Goal: Task Accomplishment & Management: Manage account settings

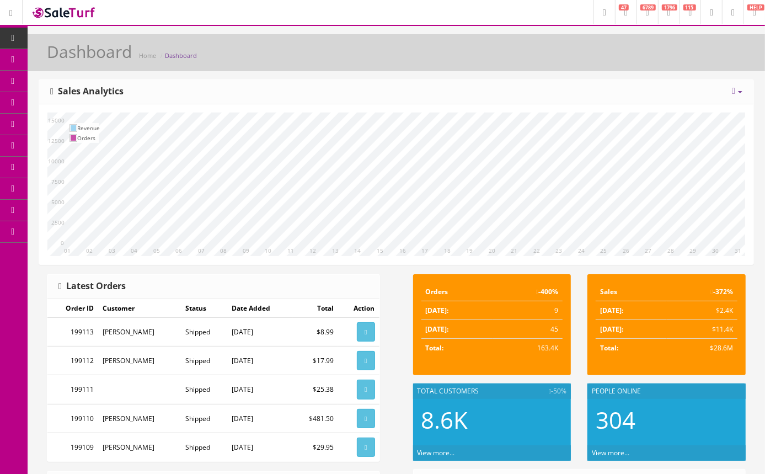
click at [63, 58] on icon at bounding box center [58, 59] width 12 height 9
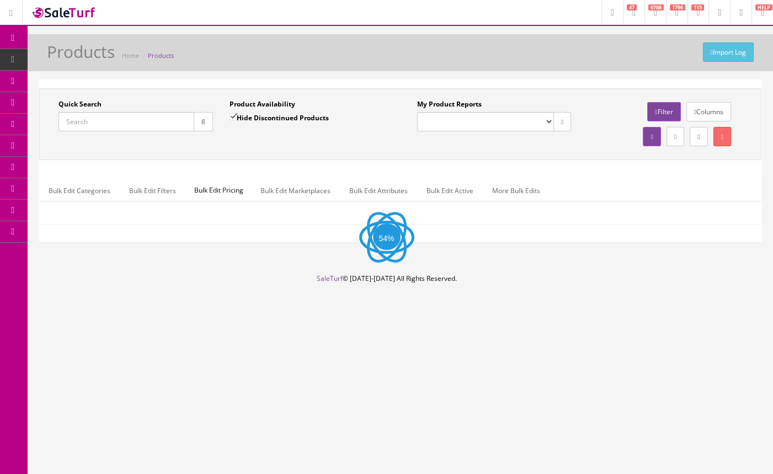
click at [99, 118] on input "Quick Search" at bounding box center [127, 121] width 136 height 19
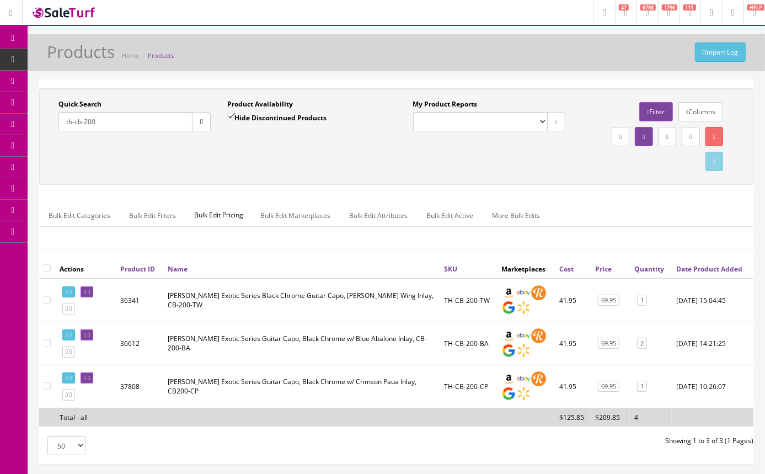
type input "th-cb-200"
click at [230, 115] on input "Hide Discontinued Products" at bounding box center [230, 116] width 7 height 7
checkbox input "false"
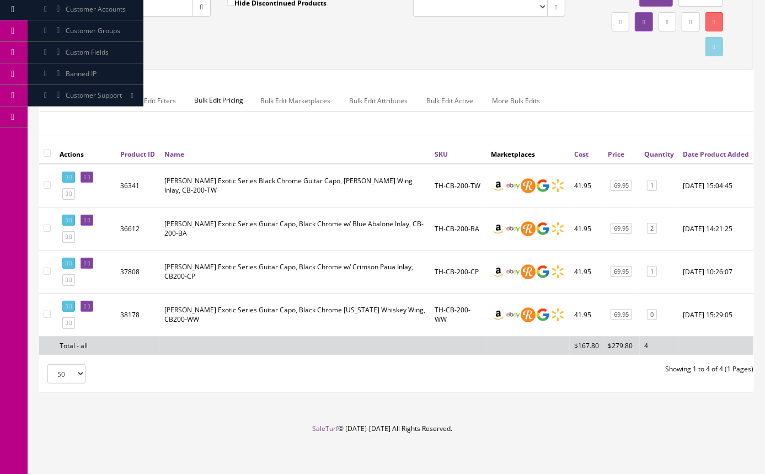
scroll to position [118, 0]
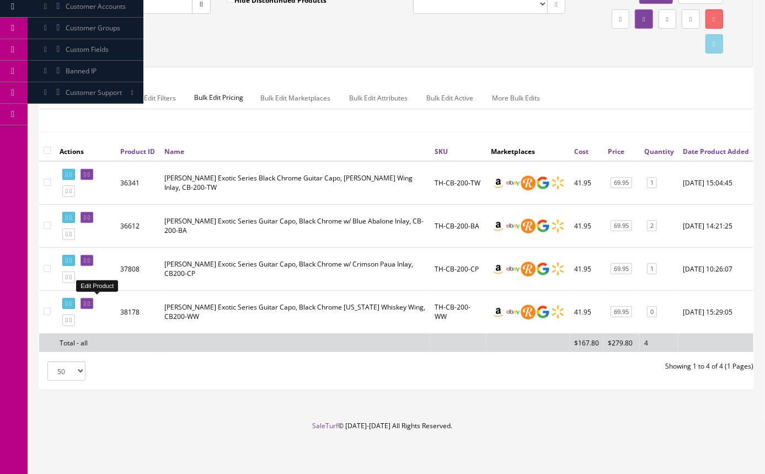
click at [86, 304] on icon at bounding box center [85, 304] width 2 height 6
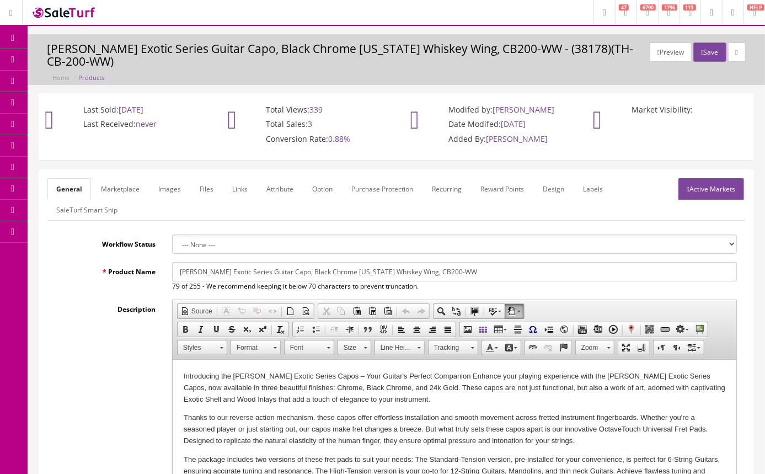
click at [169, 194] on link "Images" at bounding box center [170, 189] width 40 height 22
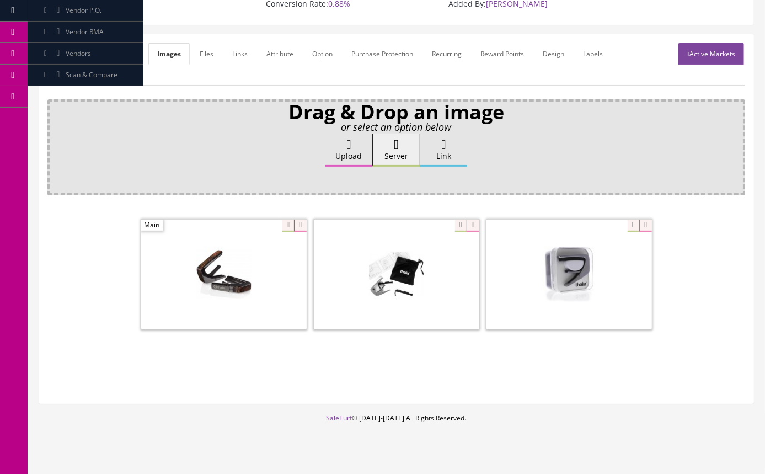
scroll to position [150, 0]
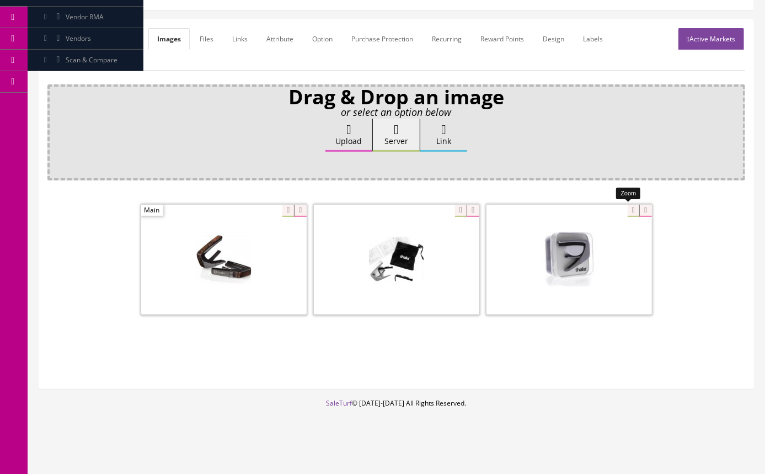
click at [631, 210] on div at bounding box center [570, 259] width 166 height 110
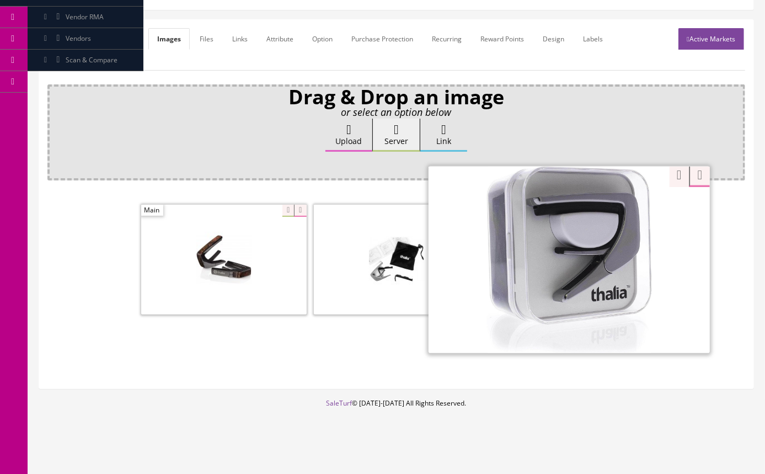
click at [273, 211] on span at bounding box center [224, 260] width 166 height 110
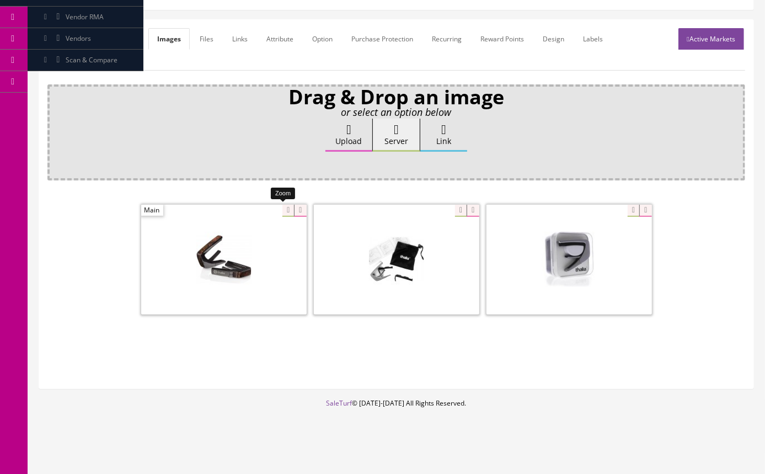
click at [278, 211] on div at bounding box center [224, 259] width 166 height 110
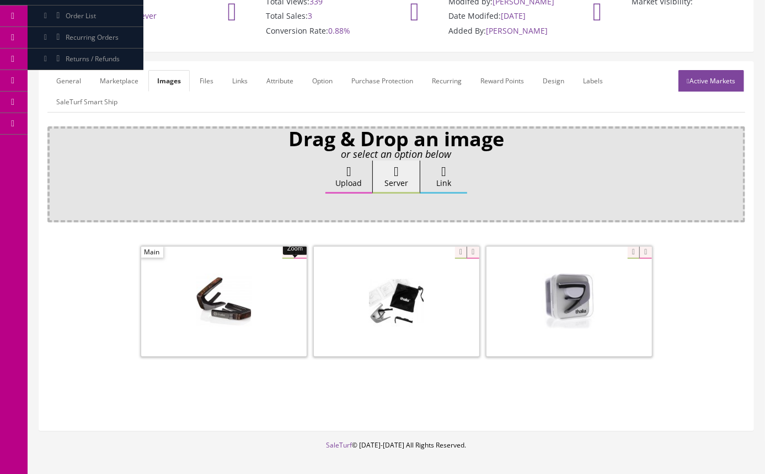
scroll to position [0, 0]
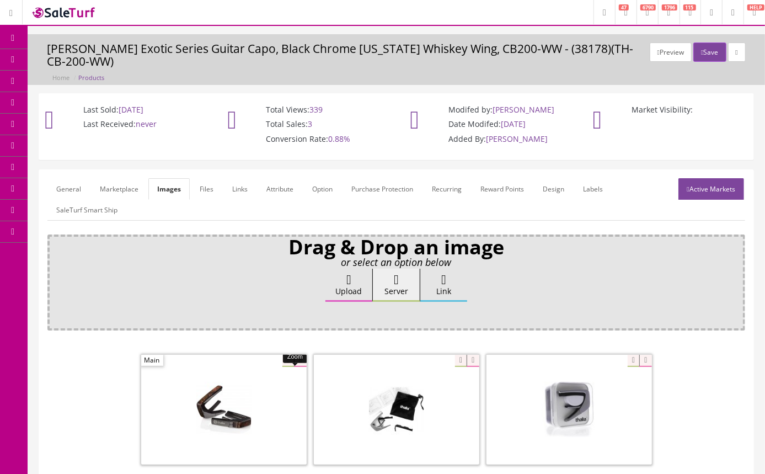
click at [81, 126] on span "Order List" at bounding box center [81, 123] width 30 height 9
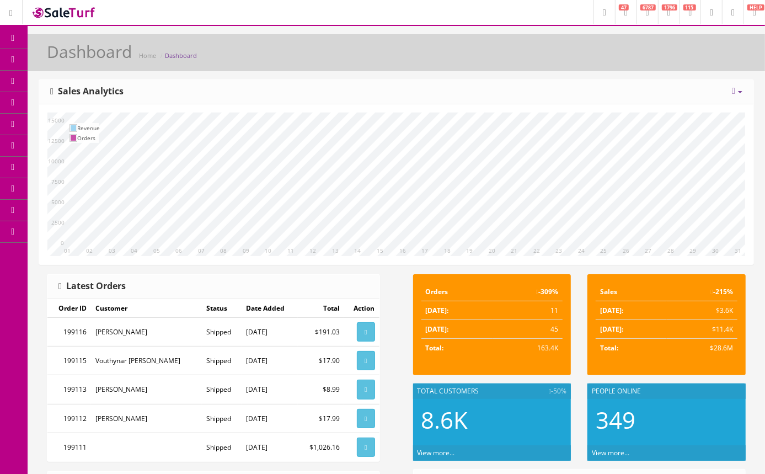
click at [91, 120] on span "Order List" at bounding box center [81, 123] width 30 height 9
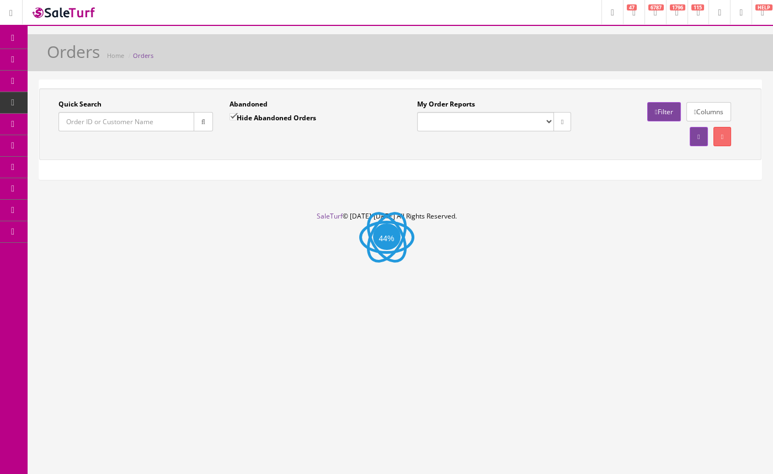
click at [94, 121] on input "Quick Search" at bounding box center [127, 121] width 136 height 19
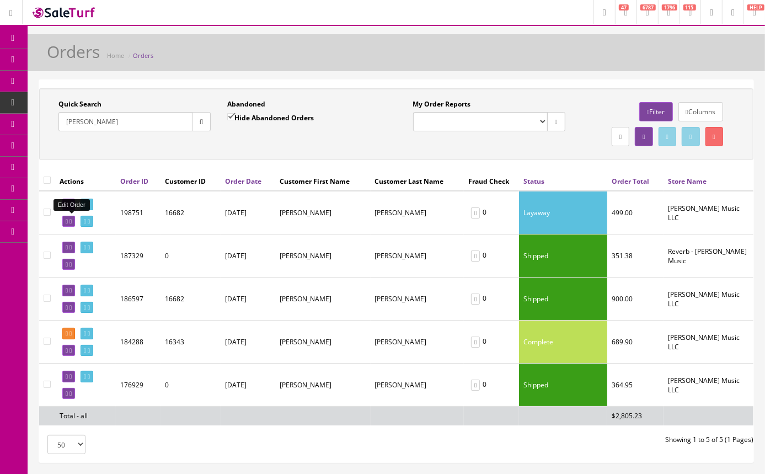
type input "[PERSON_NAME]"
click at [66, 221] on icon at bounding box center [67, 222] width 2 height 6
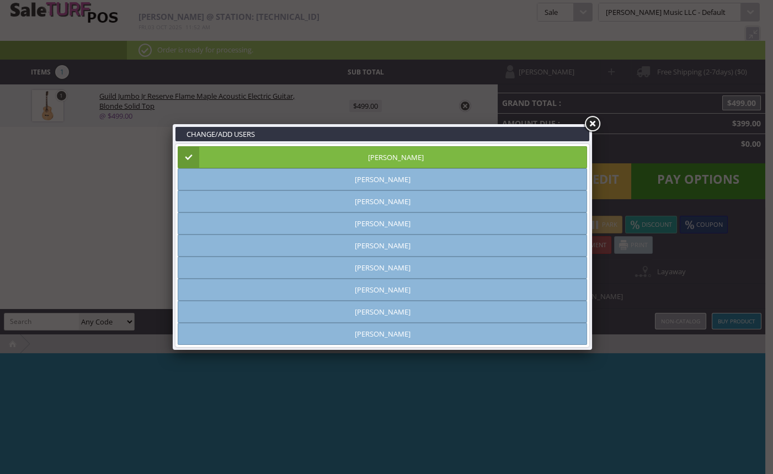
type input "amber helgren"
click at [591, 123] on link at bounding box center [592, 124] width 20 height 20
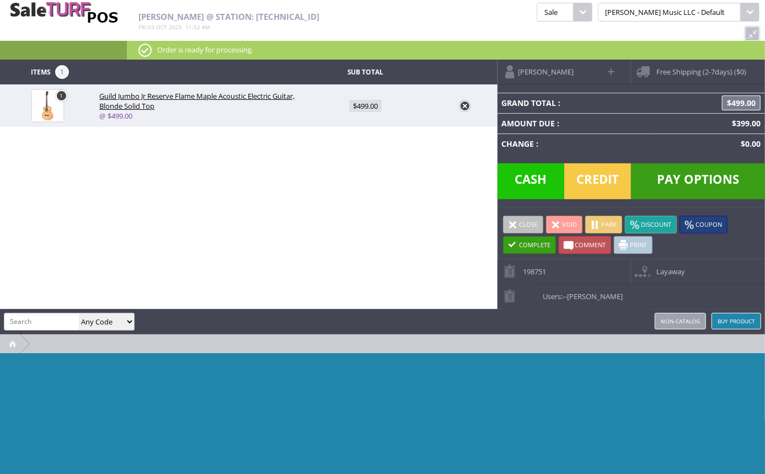
click at [675, 169] on span "Pay Options" at bounding box center [698, 181] width 134 height 36
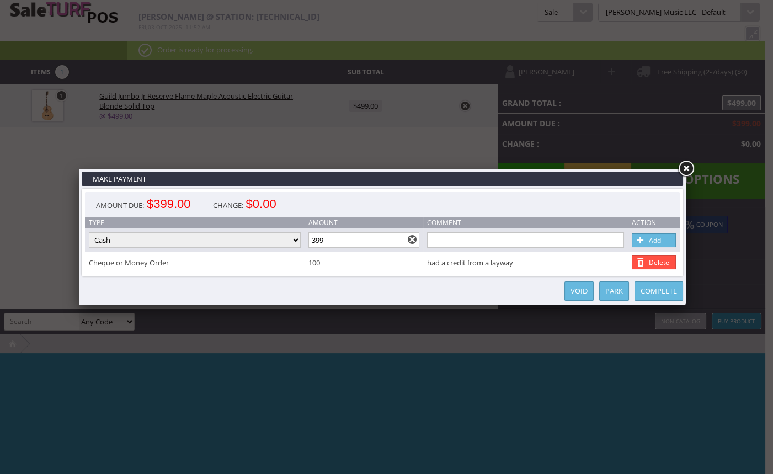
click at [226, 238] on select "Cash Credit Card Cheque or Money Order" at bounding box center [195, 239] width 212 height 15
select select "credit_card"
click at [89, 233] on select "Cash Credit Card Cheque or Money Order" at bounding box center [195, 239] width 212 height 15
click at [344, 240] on input "399" at bounding box center [364, 239] width 111 height 15
type input "3"
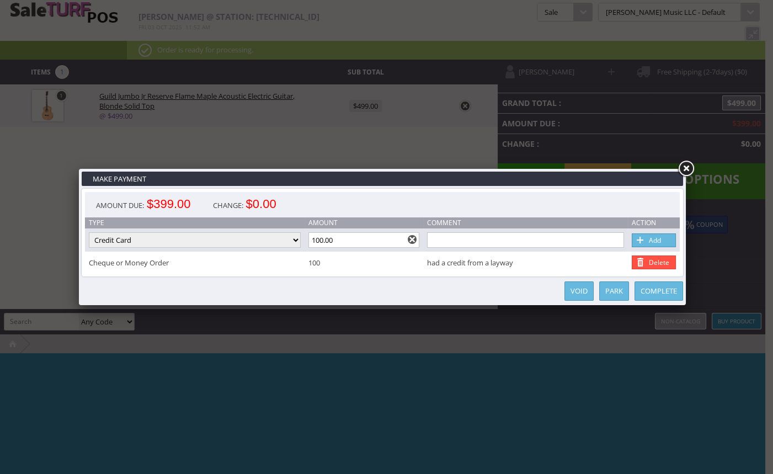
type input "100.00"
click at [649, 240] on link "Add" at bounding box center [654, 240] width 44 height 14
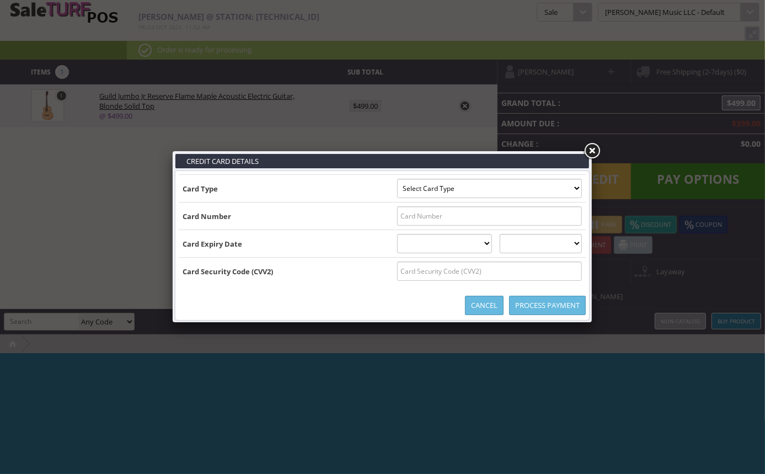
click at [576, 185] on select "Select Card Type Visa MasterCard Discover Card American Express Maestro Solo" at bounding box center [489, 188] width 185 height 19
select select "MASTERCARD"
click at [397, 179] on select "Select Card Type Visa MasterCard Discover Card American Express Maestro Solo" at bounding box center [489, 188] width 185 height 19
click at [414, 215] on input "text" at bounding box center [489, 215] width 185 height 19
type input "5108050336770958"
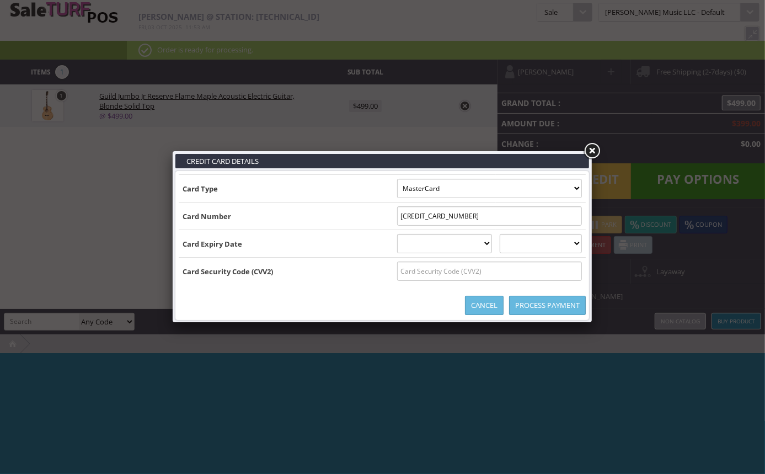
click at [461, 249] on select "01 January 02 February 03 March 04 April 05 May 06 June 07 July 08 August 09 Se…" at bounding box center [444, 243] width 95 height 19
select select "06"
click at [397, 234] on select "01 January 02 February 03 March 04 April 05 May 06 June 07 July 08 August 09 Se…" at bounding box center [444, 243] width 95 height 19
click at [570, 246] on select "2025 2026 2027 2028 2029 2030 2031 2032 2033 2034 2035" at bounding box center [541, 243] width 82 height 19
select select "2029"
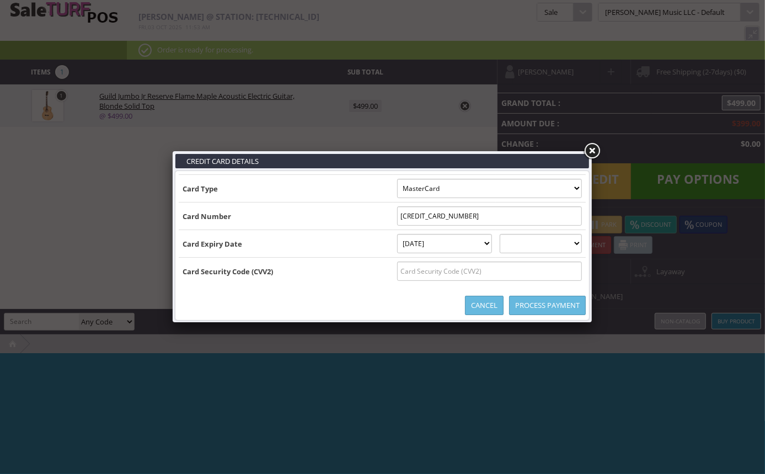
click at [511, 234] on select "2025 2026 2027 2028 2029 2030 2031 2032 2033 2034 2035" at bounding box center [541, 243] width 82 height 19
click at [557, 273] on input "text" at bounding box center [489, 271] width 185 height 19
type input "207"
click at [551, 306] on link "Process Payment" at bounding box center [547, 305] width 77 height 19
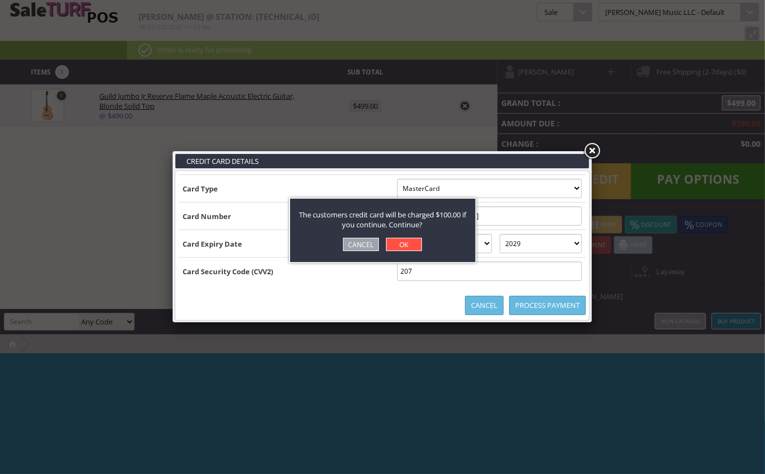
click at [403, 238] on link "OK" at bounding box center [404, 244] width 36 height 13
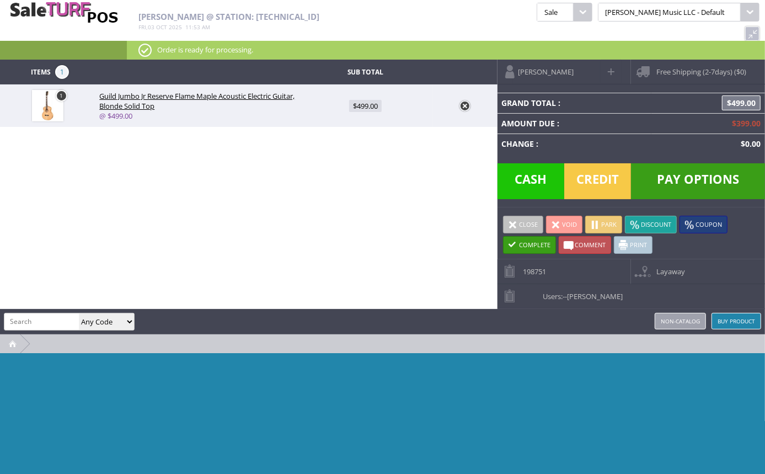
type input "299"
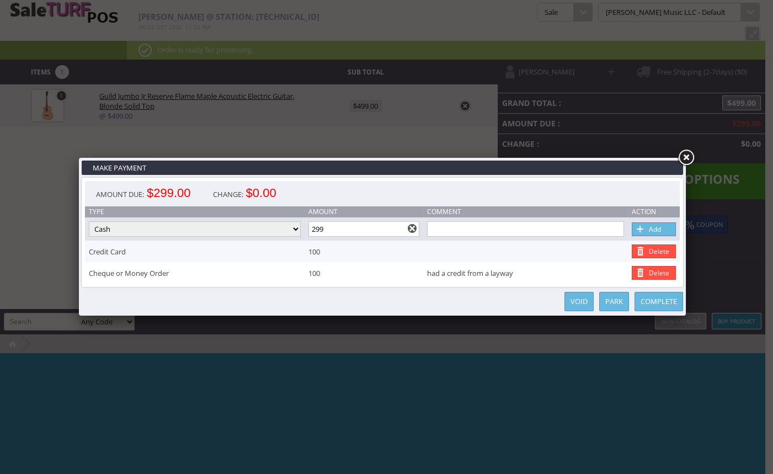
click at [687, 159] on link at bounding box center [686, 158] width 20 height 20
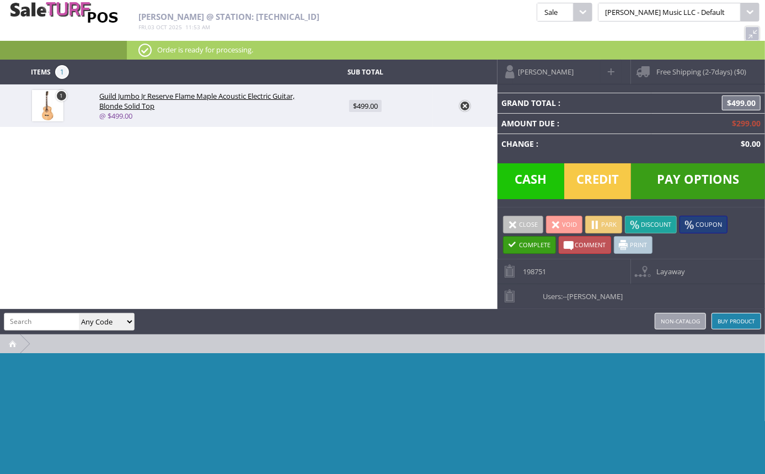
click at [169, 91] on span "Guild Jumbo Jr Reserve Flame Maple Acoustic Electric Guitar, Blonde Solid Top" at bounding box center [196, 101] width 195 height 20
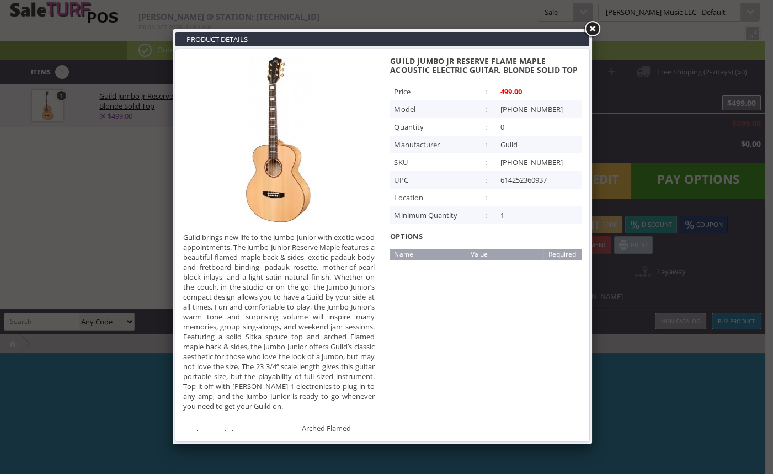
click at [591, 28] on link at bounding box center [592, 29] width 20 height 20
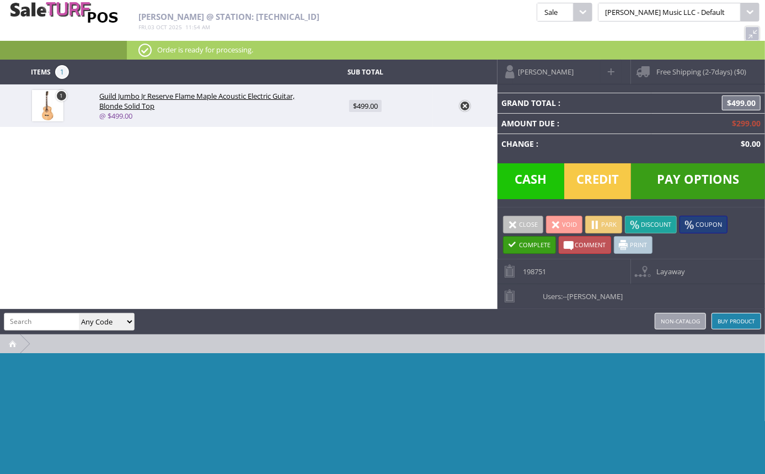
click at [512, 220] on span at bounding box center [513, 225] width 10 height 10
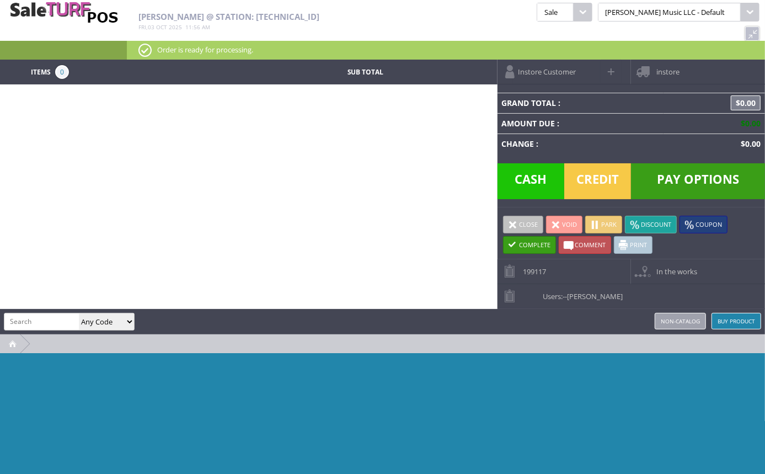
click at [746, 26] on link at bounding box center [753, 33] width 14 height 14
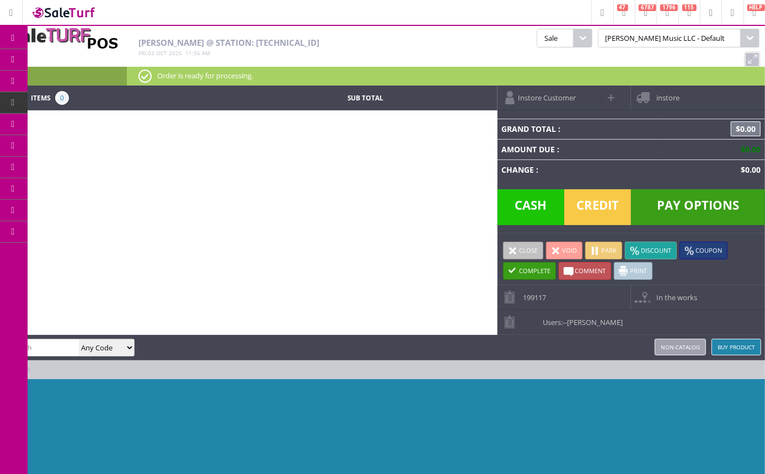
click at [95, 55] on span "Products" at bounding box center [81, 60] width 30 height 10
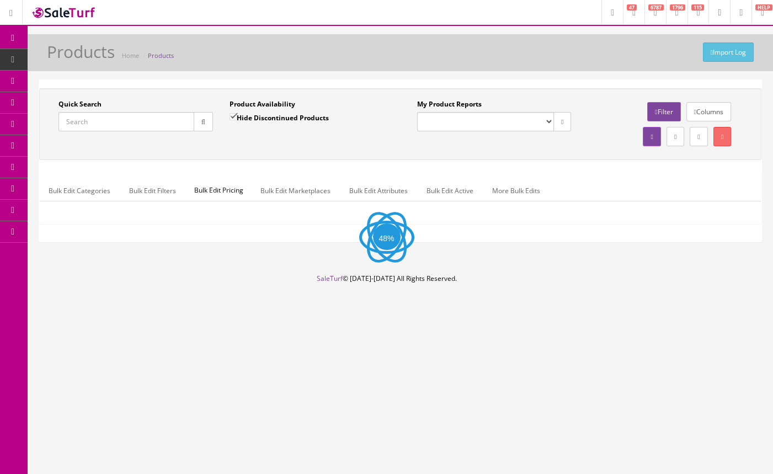
click at [110, 120] on input "Quick Search" at bounding box center [127, 121] width 136 height 19
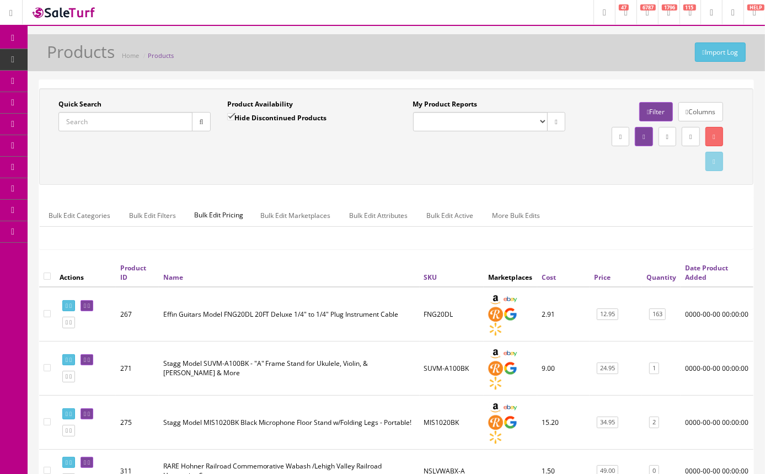
paste input "HT5RMKII"
type input "HT5RMKII"
click at [204, 114] on button "button" at bounding box center [201, 121] width 19 height 19
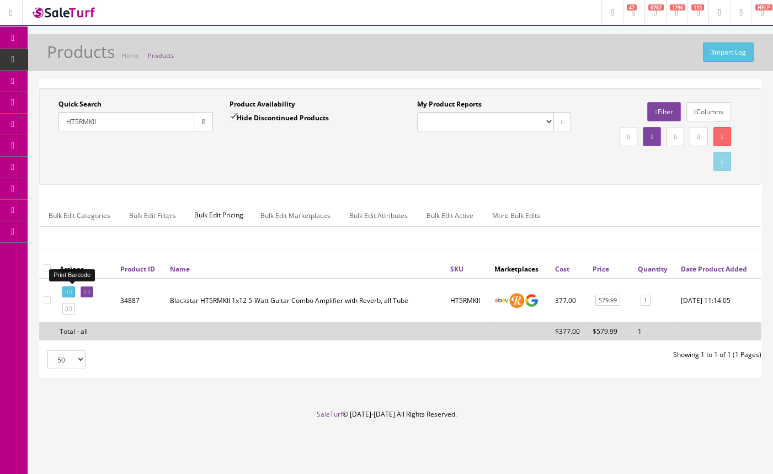
click at [66, 290] on icon at bounding box center [67, 292] width 2 height 6
click at [86, 293] on icon at bounding box center [85, 292] width 2 height 6
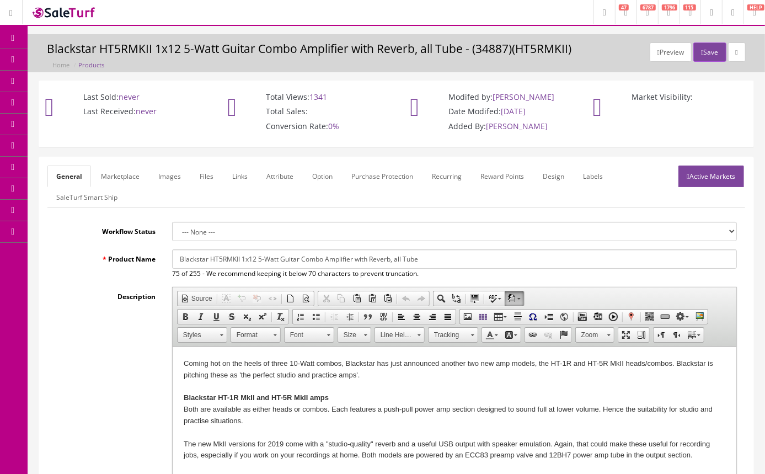
click at [713, 178] on link "Active Markets" at bounding box center [712, 177] width 66 height 22
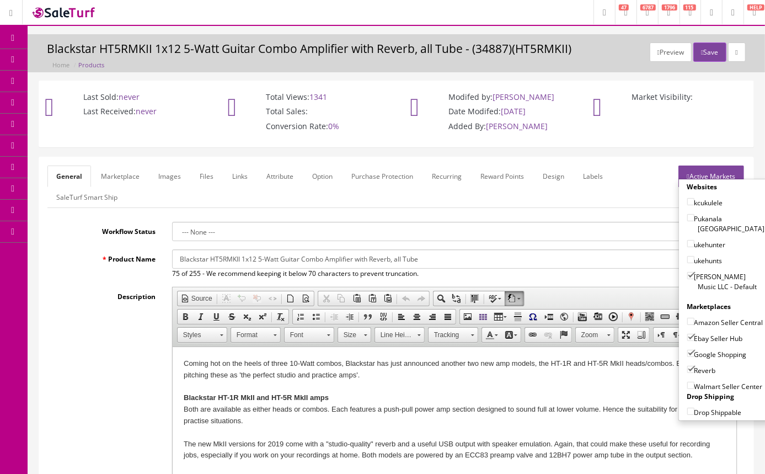
click at [688, 272] on input"] "[PERSON_NAME] Music LLC - Default" at bounding box center [691, 275] width 7 height 7
checkbox input"] "false"
click at [688, 338] on input"] "Ebay Seller Hub" at bounding box center [691, 337] width 7 height 7
checkbox input"] "false"
click at [688, 355] on input"] "Google Shopping" at bounding box center [691, 353] width 7 height 7
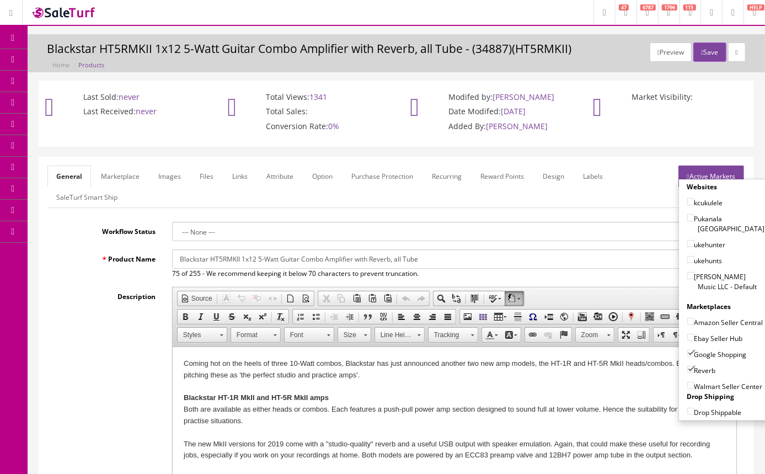
checkbox input"] "false"
click at [688, 371] on input"] "Reverb" at bounding box center [691, 369] width 7 height 7
checkbox input"] "false"
click at [709, 50] on button "Save" at bounding box center [710, 51] width 33 height 19
